Goal: Task Accomplishment & Management: Use online tool/utility

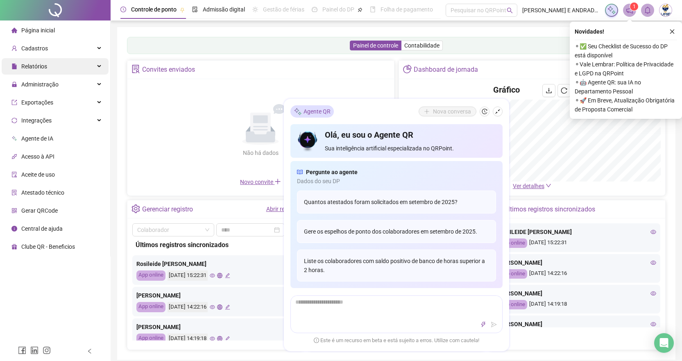
click at [50, 68] on div "Relatórios" at bounding box center [55, 66] width 107 height 16
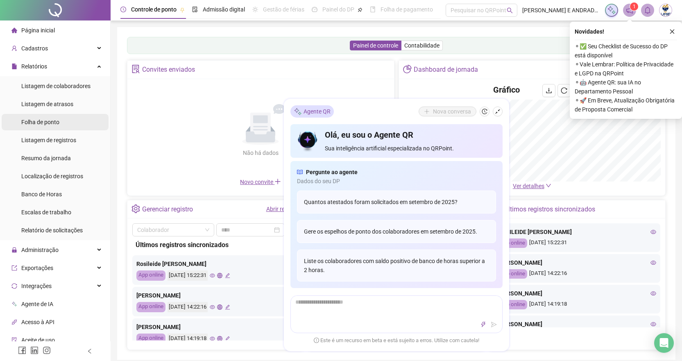
click at [51, 117] on div "Folha de ponto" at bounding box center [40, 122] width 38 height 16
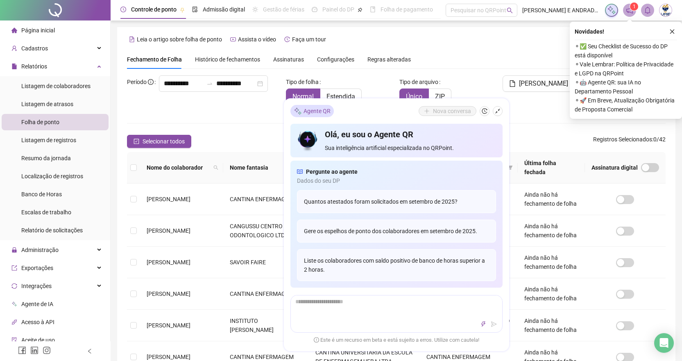
click at [496, 113] on icon "shrink" at bounding box center [498, 112] width 6 height 6
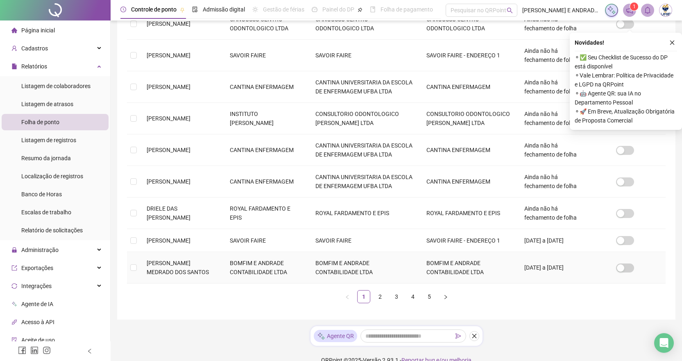
scroll to position [220, 0]
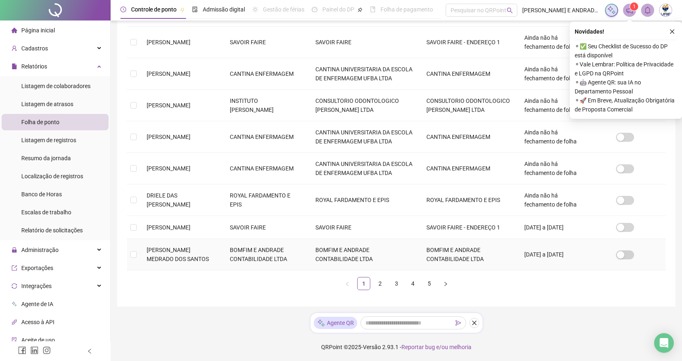
click at [268, 252] on td "BOMFIM E ANDRADE CONTABILIDADE LTDA" at bounding box center [266, 255] width 86 height 32
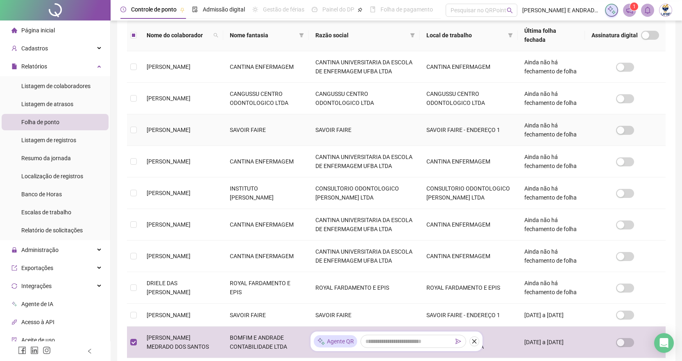
scroll to position [0, 0]
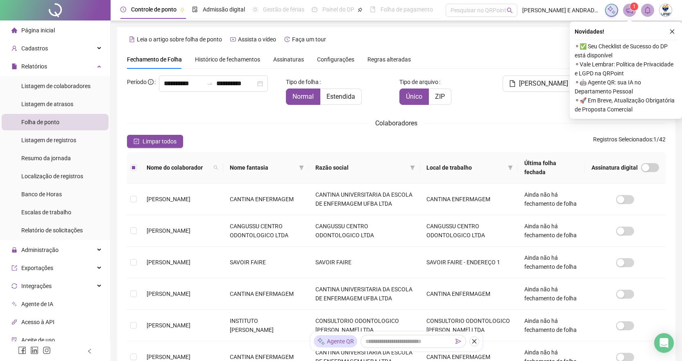
click at [511, 95] on div "[PERSON_NAME]" at bounding box center [532, 93] width 91 height 36
click at [672, 32] on icon "close" at bounding box center [672, 32] width 6 height 6
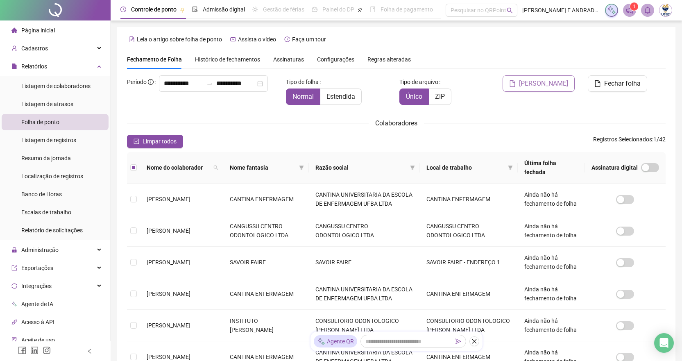
click at [530, 85] on span "[PERSON_NAME]" at bounding box center [543, 84] width 49 height 10
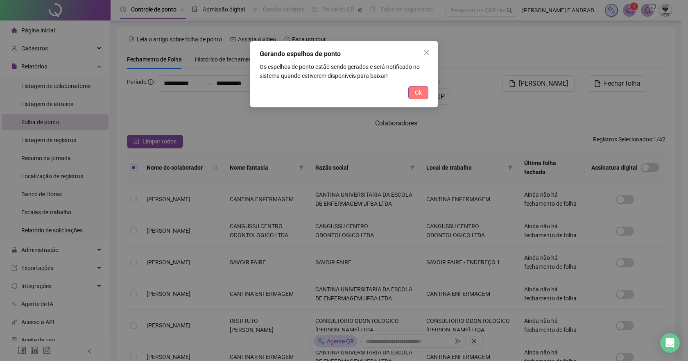
click at [417, 95] on span "Ok" at bounding box center [418, 92] width 7 height 9
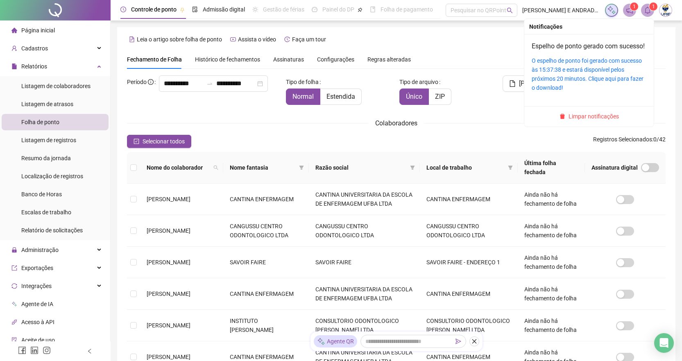
click at [647, 10] on icon "bell" at bounding box center [647, 10] width 7 height 7
click at [535, 74] on link "O espelho de ponto foi gerado com sucesso às 15:37:38 e estará disponível pelos…" at bounding box center [588, 74] width 112 height 34
